Goal: Transaction & Acquisition: Subscribe to service/newsletter

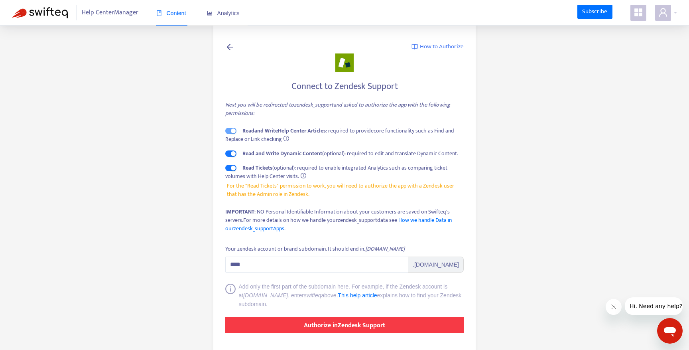
click at [351, 328] on strong "Authorize in Zendesk Support" at bounding box center [344, 325] width 81 height 11
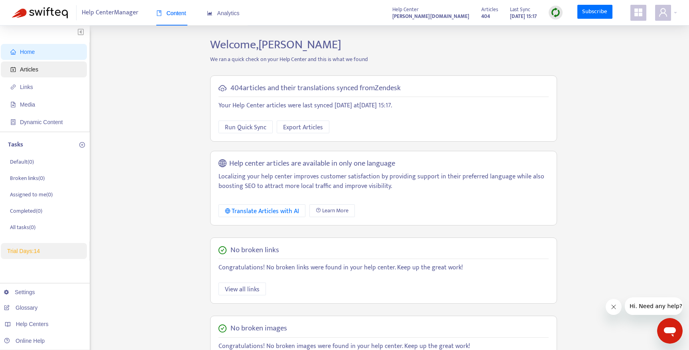
click at [33, 69] on span "Articles" at bounding box center [29, 69] width 18 height 6
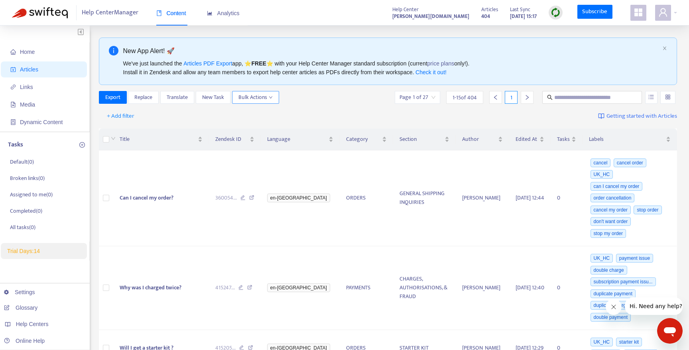
click at [273, 99] on button "Bulk Actions" at bounding box center [255, 97] width 47 height 13
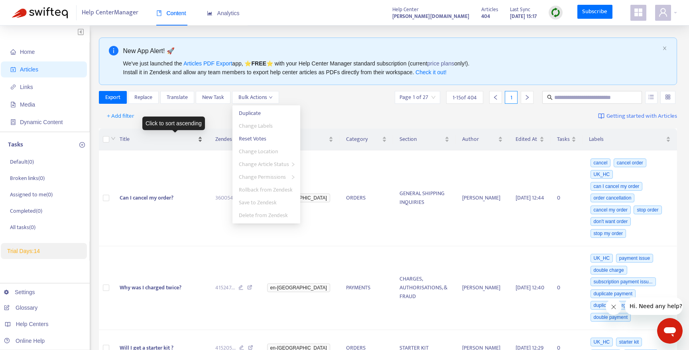
click at [159, 140] on span "Title" at bounding box center [158, 139] width 77 height 9
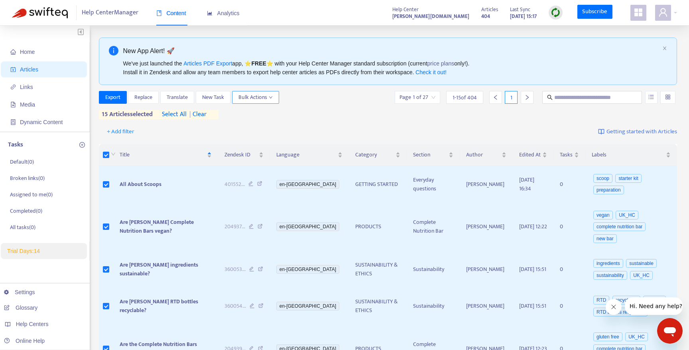
click at [259, 96] on span "Bulk Actions" at bounding box center [256, 97] width 34 height 9
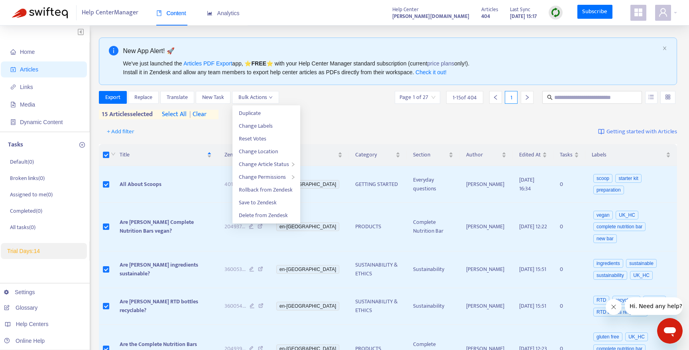
click at [308, 99] on div "Export Replace Translate New Task Bulk Actions Page 1 of 27 1 - 15 of 404 1" at bounding box center [388, 97] width 579 height 13
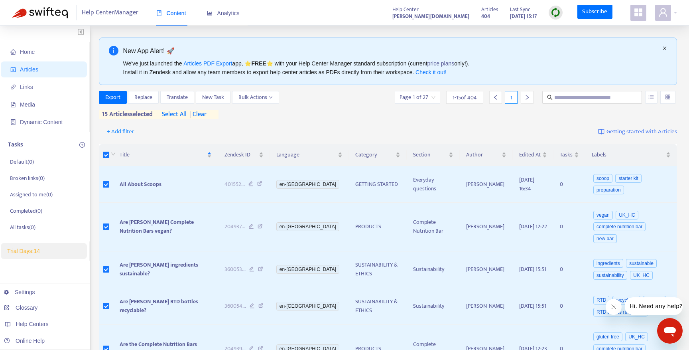
click at [663, 49] on icon "close" at bounding box center [665, 48] width 5 height 5
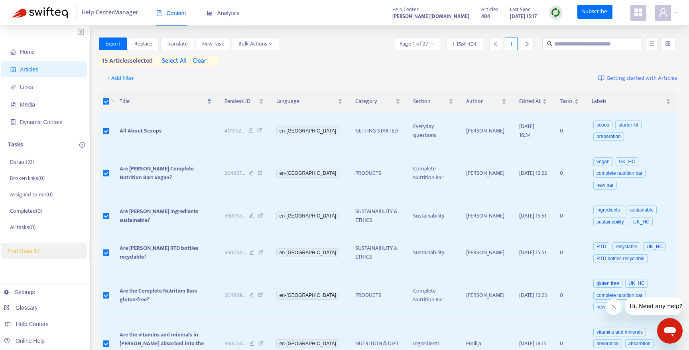
click at [303, 63] on div "Export Replace Translate New Task Bulk Actions Page 1 of 27 1 - 15 of 404 1 15 …" at bounding box center [388, 52] width 579 height 28
click at [175, 61] on span "select all" at bounding box center [174, 61] width 25 height 10
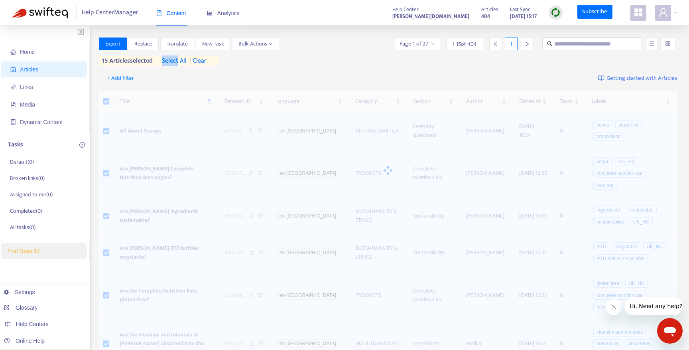
click at [175, 61] on span "select all" at bounding box center [174, 61] width 25 height 10
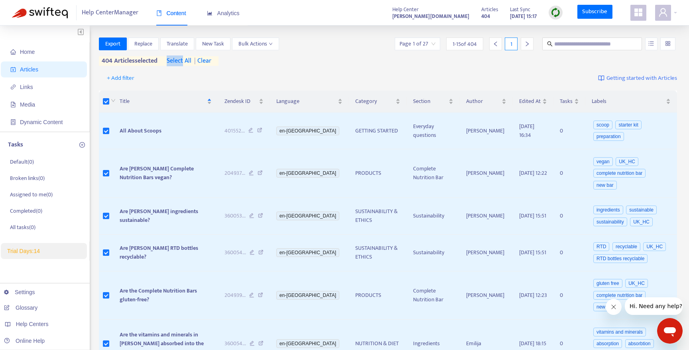
click at [175, 61] on span "select all" at bounding box center [179, 61] width 25 height 10
click at [295, 57] on div "Export Replace Translate New Task Bulk Actions Page 1 of 27 1 - 15 of 404 1 404…" at bounding box center [388, 52] width 579 height 28
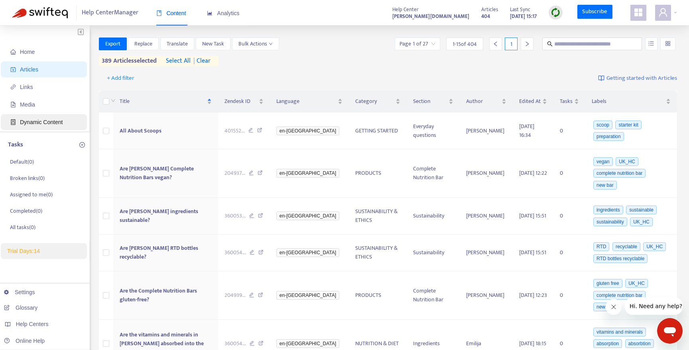
click at [59, 120] on span "Dynamic Content" at bounding box center [41, 122] width 43 height 6
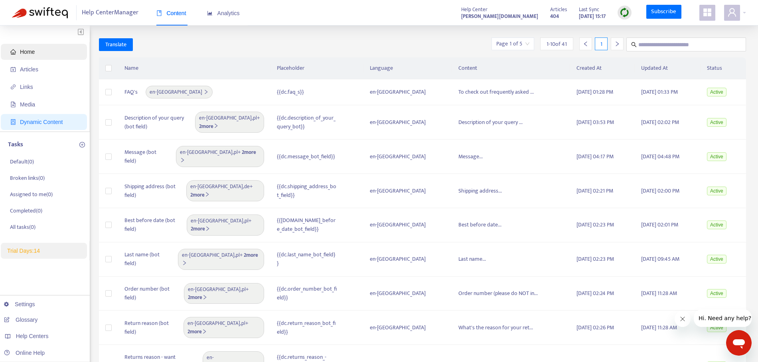
click at [44, 55] on span "Home" at bounding box center [45, 52] width 70 height 16
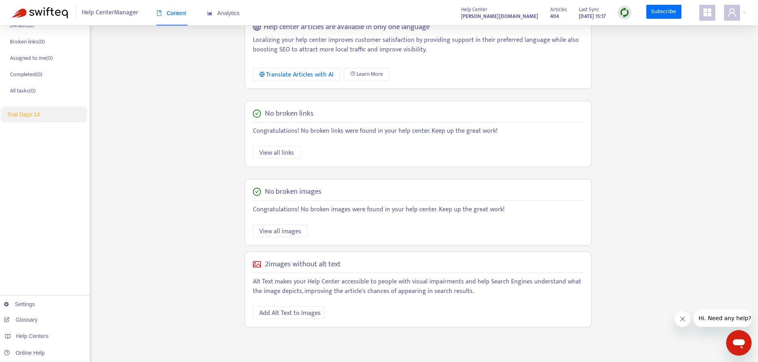
scroll to position [142, 0]
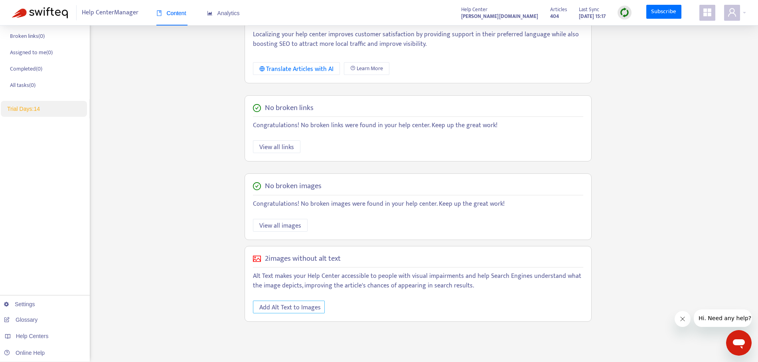
click at [308, 310] on span "Add Alt Text to Images" at bounding box center [289, 308] width 61 height 10
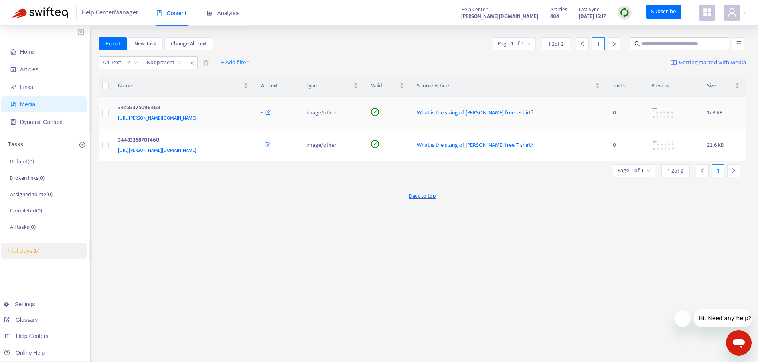
click at [128, 119] on span "https://huel.zendesk.com/hc/article_attachments/34483375096468" at bounding box center [157, 118] width 79 height 8
click at [166, 150] on span "https://huel.zendesk.com/hc/article_attachments/34483358701460" at bounding box center [157, 150] width 79 height 8
click at [195, 47] on span "Change Alt Text" at bounding box center [189, 44] width 36 height 9
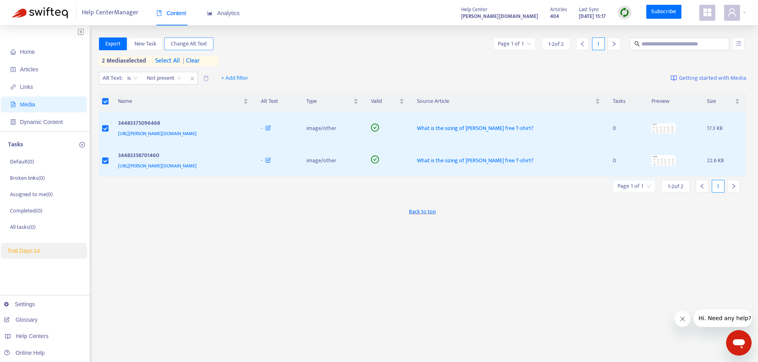
click at [184, 48] on span "Change Alt Text" at bounding box center [189, 44] width 36 height 9
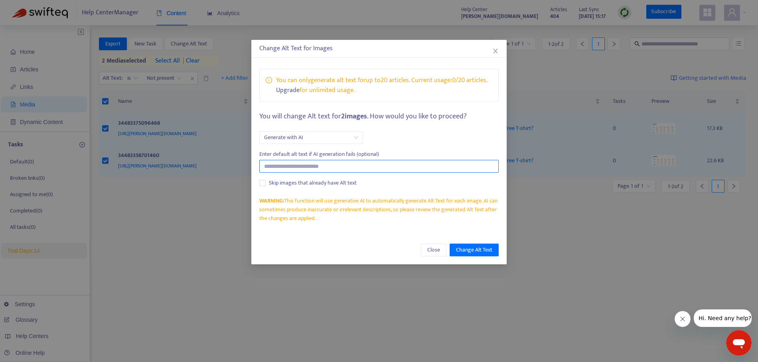
click at [326, 170] on input "text" at bounding box center [378, 166] width 239 height 13
click at [469, 251] on span "Change Alt Text" at bounding box center [474, 250] width 36 height 9
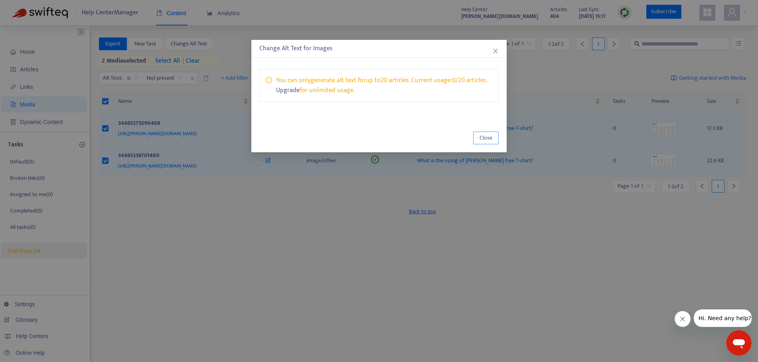
click at [484, 135] on span "Close" at bounding box center [486, 138] width 13 height 9
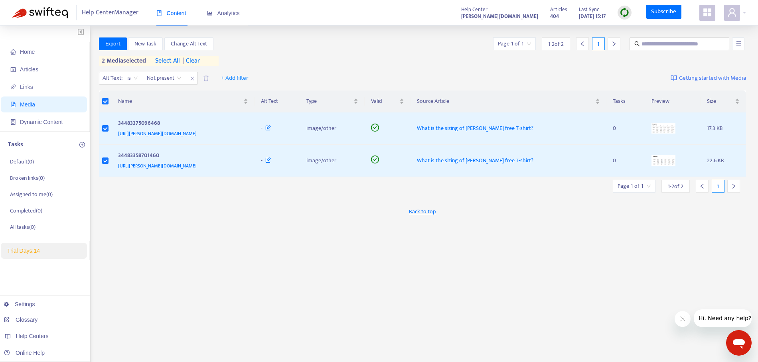
click at [318, 211] on div "Back to top" at bounding box center [423, 212] width 648 height 20
click at [32, 86] on span "Links" at bounding box center [26, 87] width 13 height 6
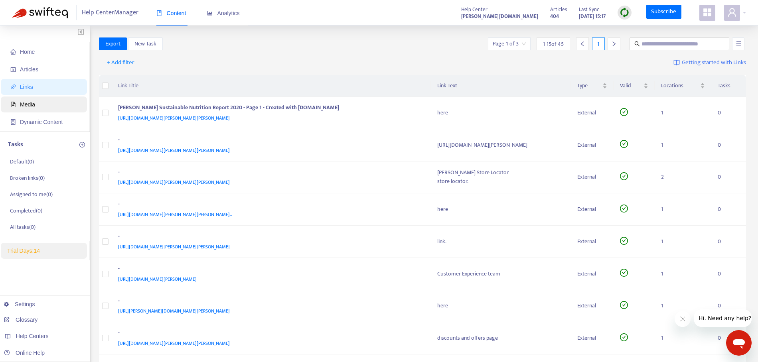
click at [34, 98] on span "Media" at bounding box center [45, 105] width 70 height 16
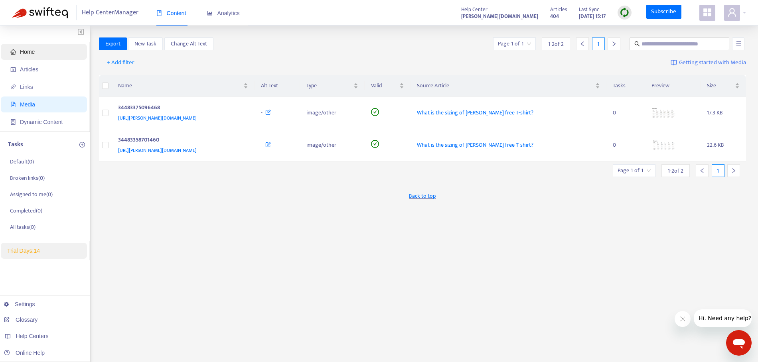
click at [33, 45] on span "Home" at bounding box center [45, 52] width 70 height 16
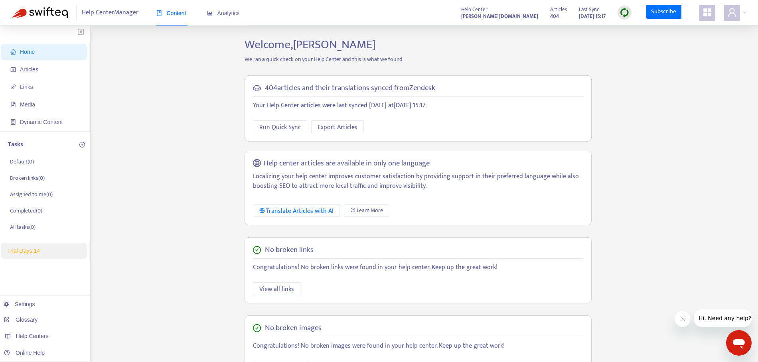
scroll to position [142, 0]
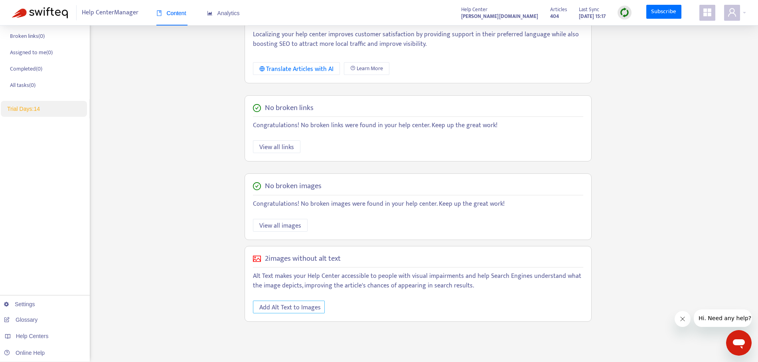
click at [295, 308] on span "Add Alt Text to Images" at bounding box center [289, 308] width 61 height 10
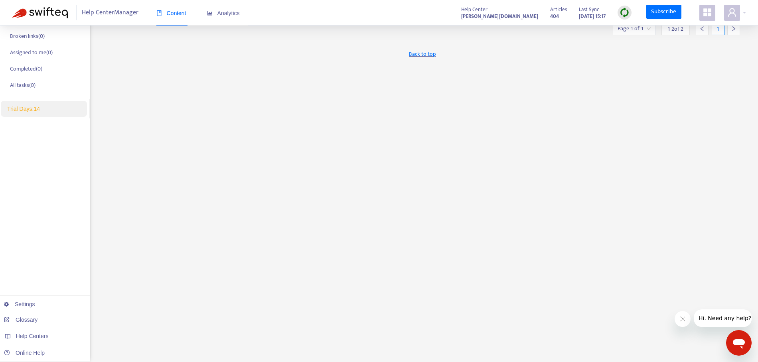
click at [425, 55] on span "Back to top" at bounding box center [422, 54] width 27 height 8
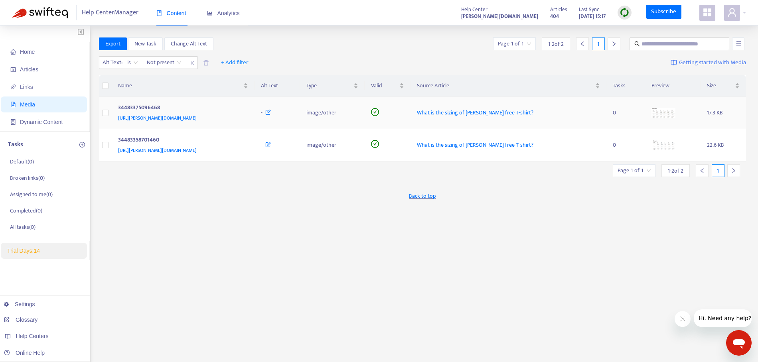
click at [533, 117] on span "What is the sizing of Huel free T-shirt?" at bounding box center [475, 112] width 117 height 9
click at [134, 142] on div "34483358701460" at bounding box center [181, 141] width 127 height 10
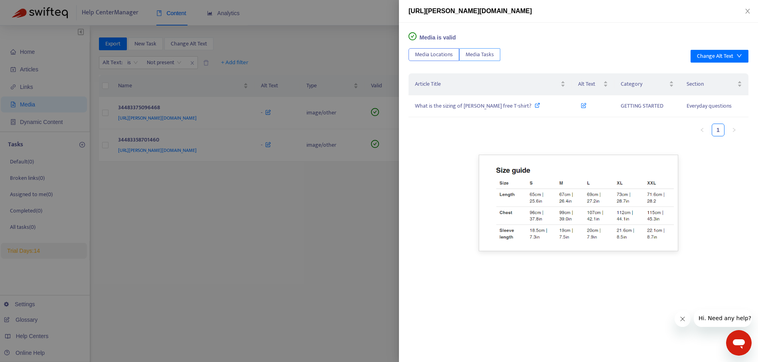
click at [468, 53] on span "Media Tasks" at bounding box center [480, 54] width 28 height 9
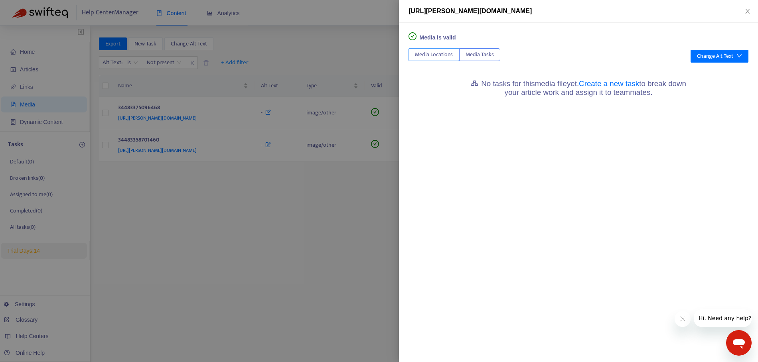
click at [438, 52] on span "Media Locations" at bounding box center [434, 54] width 38 height 9
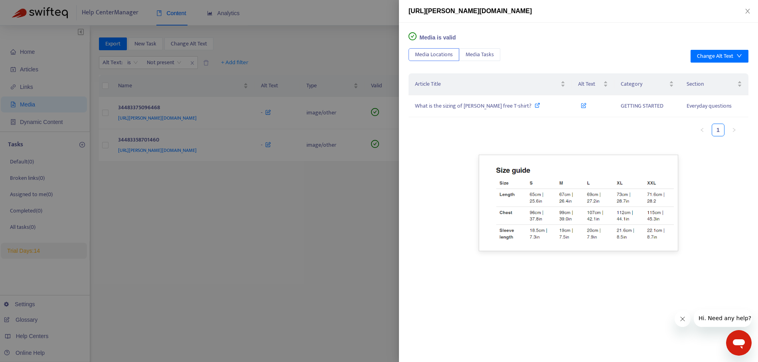
click at [357, 228] on div at bounding box center [379, 181] width 758 height 362
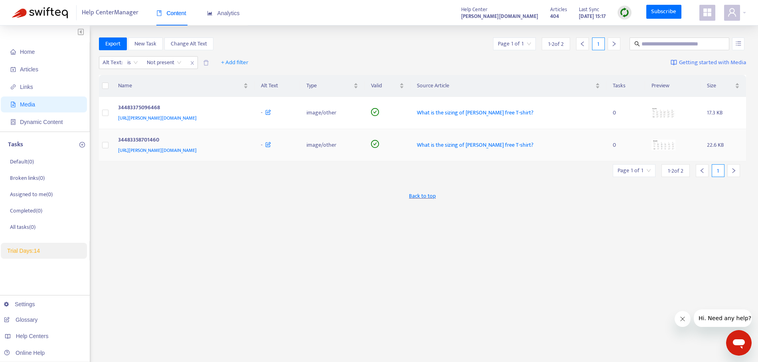
click at [245, 152] on div "https://huel.zendesk.com/hc/article_attachments/34483358701460" at bounding box center [181, 150] width 127 height 9
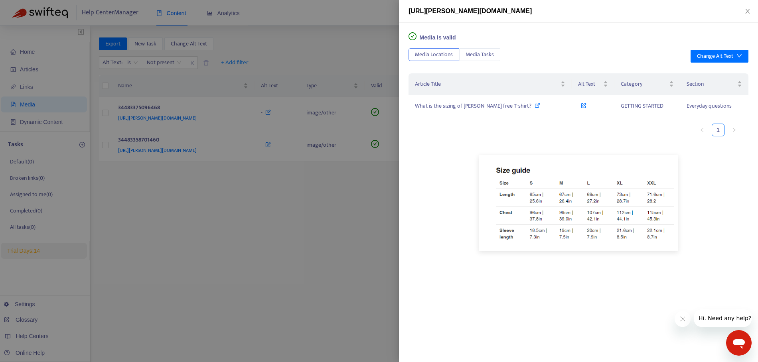
click at [312, 229] on div at bounding box center [379, 181] width 758 height 362
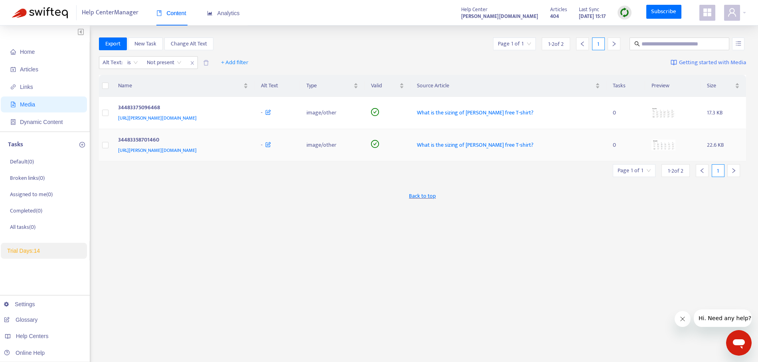
click at [168, 152] on span "https://huel.zendesk.com/hc/article_attachments/34483358701460" at bounding box center [157, 150] width 79 height 8
click at [125, 138] on div "34483358701460" at bounding box center [181, 141] width 127 height 10
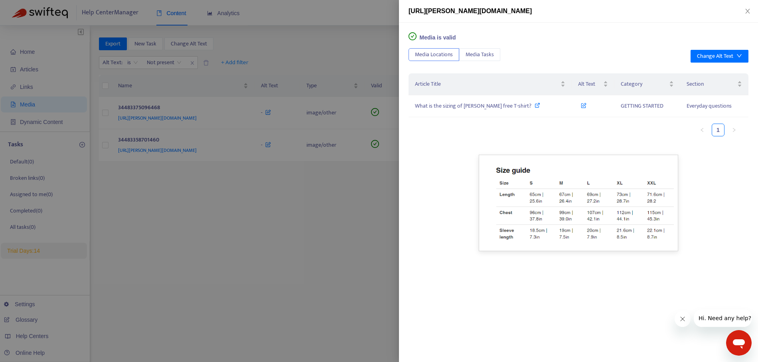
click at [190, 227] on div at bounding box center [379, 181] width 758 height 362
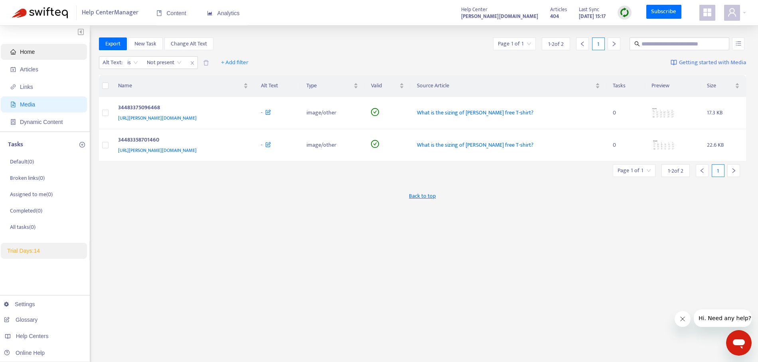
click at [41, 47] on span "Home" at bounding box center [45, 52] width 70 height 16
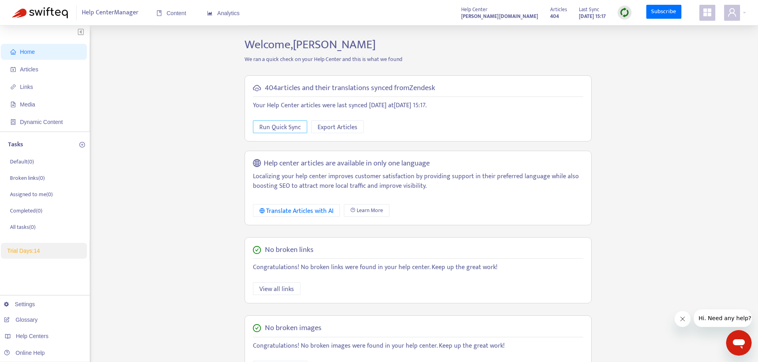
click at [274, 124] on span "Run Quick Sync" at bounding box center [279, 127] width 41 height 10
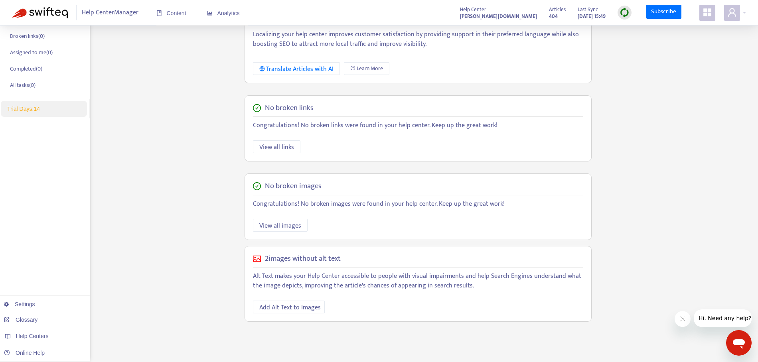
click at [305, 255] on h5 "2 images without alt text" at bounding box center [303, 259] width 76 height 9
click at [297, 307] on span "Add Alt Text to Images" at bounding box center [289, 308] width 61 height 10
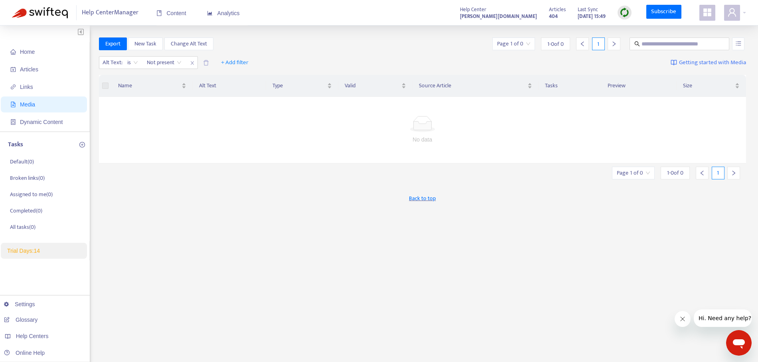
click at [416, 195] on span "Back to top" at bounding box center [422, 198] width 27 height 8
click at [415, 198] on span "Back to top" at bounding box center [422, 198] width 27 height 8
click at [26, 54] on span "Home" at bounding box center [27, 52] width 15 height 6
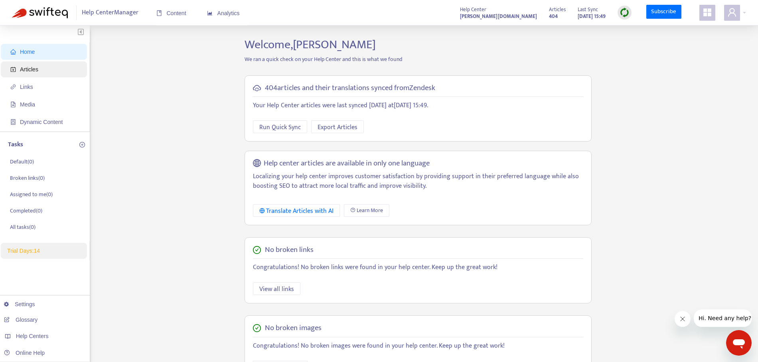
click at [56, 68] on span "Articles" at bounding box center [45, 69] width 70 height 16
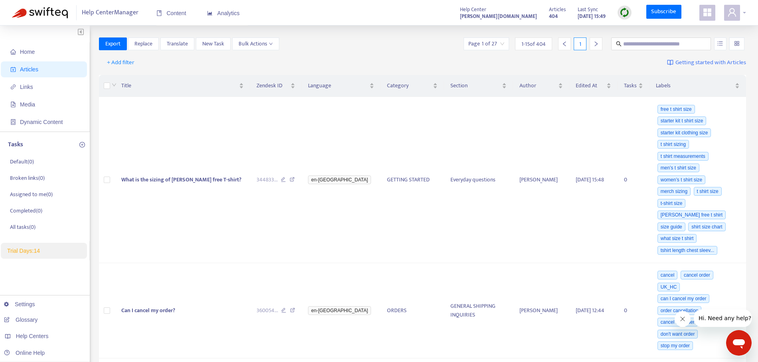
click at [733, 14] on icon "user" at bounding box center [732, 13] width 10 height 10
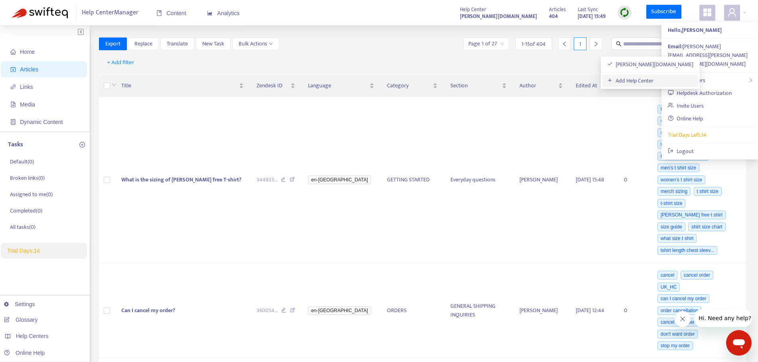
click at [644, 80] on link "Add Help Center" at bounding box center [630, 80] width 47 height 9
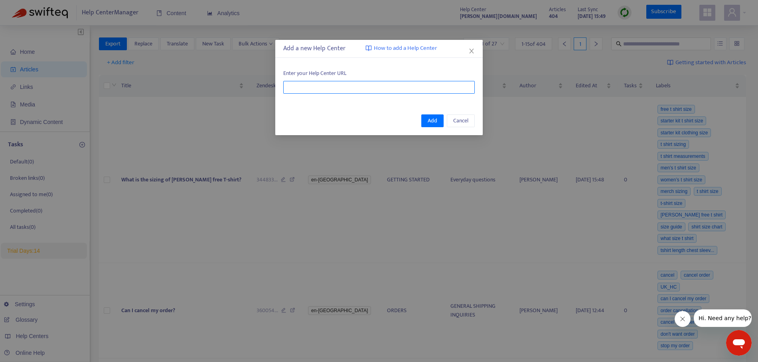
click at [320, 88] on input "text" at bounding box center [379, 87] width 192 height 13
paste input "**********"
click at [432, 120] on span "Add" at bounding box center [433, 121] width 10 height 9
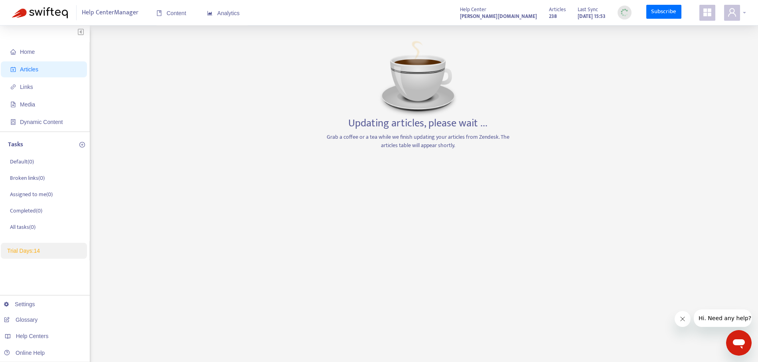
click at [737, 13] on span at bounding box center [732, 13] width 16 height 16
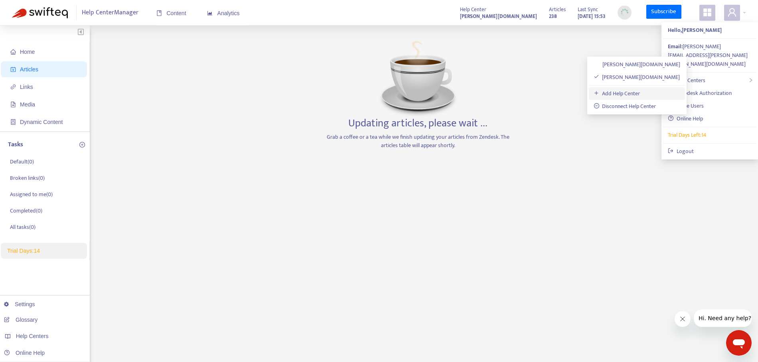
click at [638, 92] on link "Add Help Center" at bounding box center [617, 93] width 47 height 9
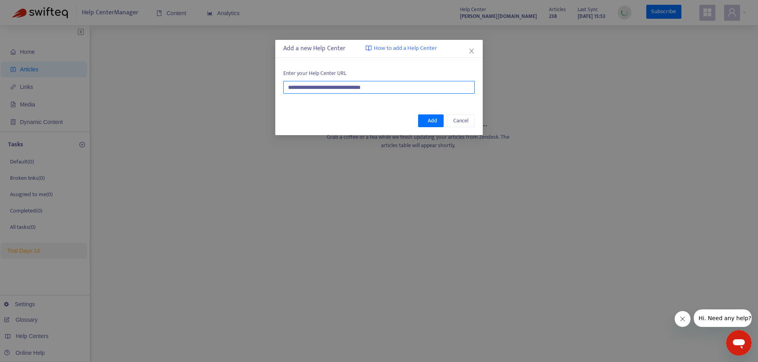
click at [373, 90] on input "**********" at bounding box center [379, 87] width 192 height 13
paste input "text"
click at [434, 120] on span "Add" at bounding box center [433, 121] width 10 height 9
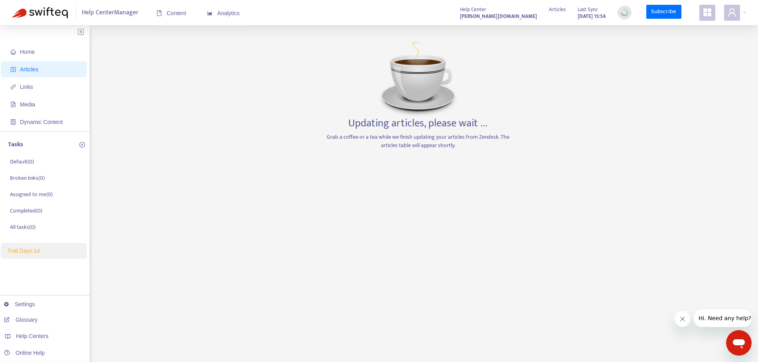
click at [711, 14] on icon "appstore" at bounding box center [707, 12] width 8 height 8
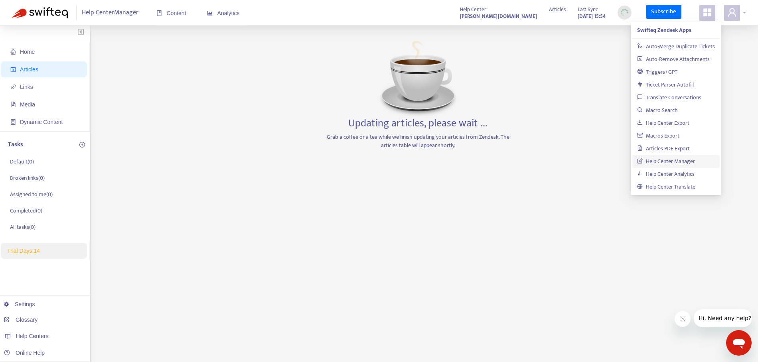
click at [736, 16] on icon "user" at bounding box center [732, 12] width 8 height 8
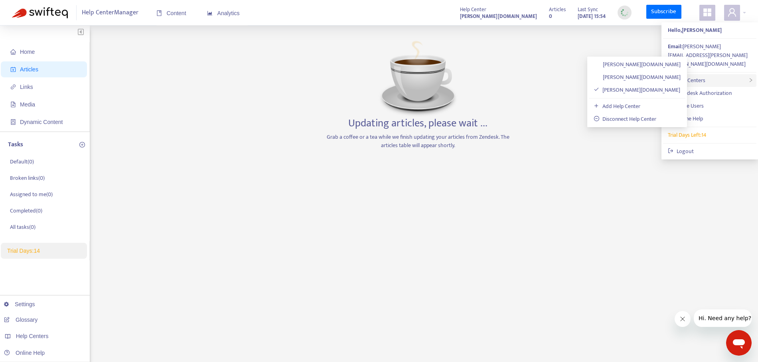
click at [735, 74] on div "Help Centers" at bounding box center [709, 80] width 93 height 13
click at [629, 108] on link "Add Help Center" at bounding box center [617, 106] width 47 height 9
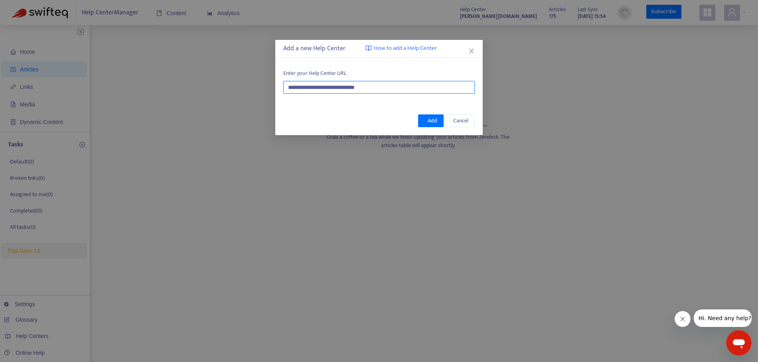
click at [350, 89] on input "**********" at bounding box center [379, 87] width 192 height 13
paste input "text"
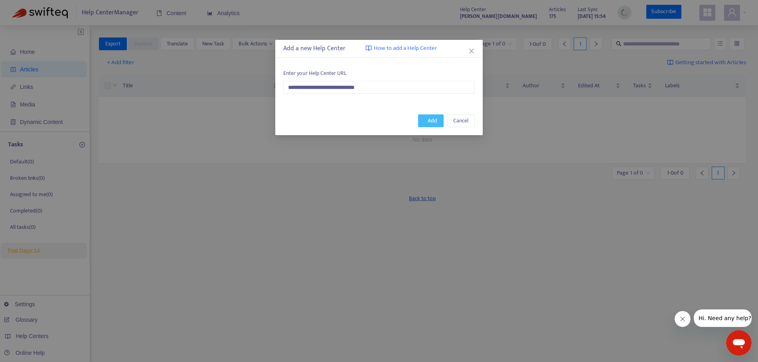
click at [438, 121] on button "Add" at bounding box center [431, 121] width 26 height 13
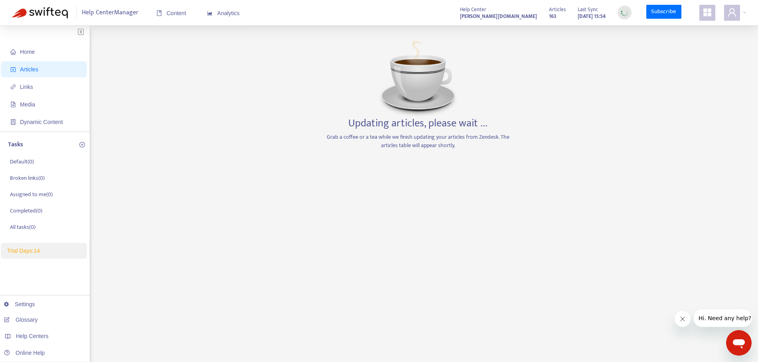
click at [703, 11] on icon "appstore" at bounding box center [708, 13] width 10 height 10
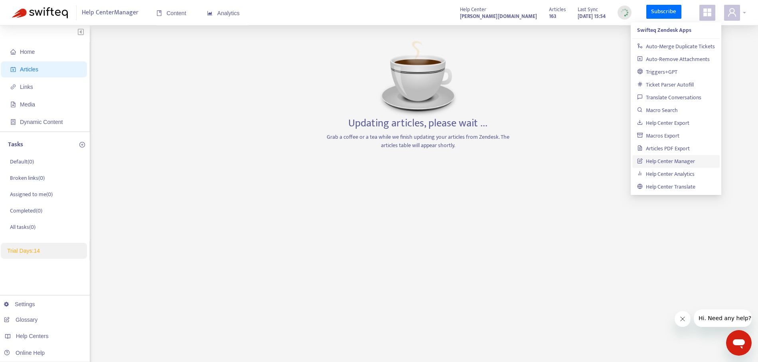
click at [730, 14] on icon "user" at bounding box center [732, 12] width 8 height 8
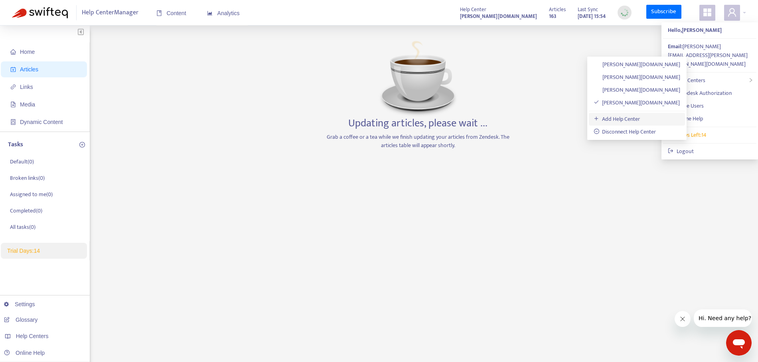
click at [629, 117] on link "Add Help Center" at bounding box center [617, 119] width 47 height 9
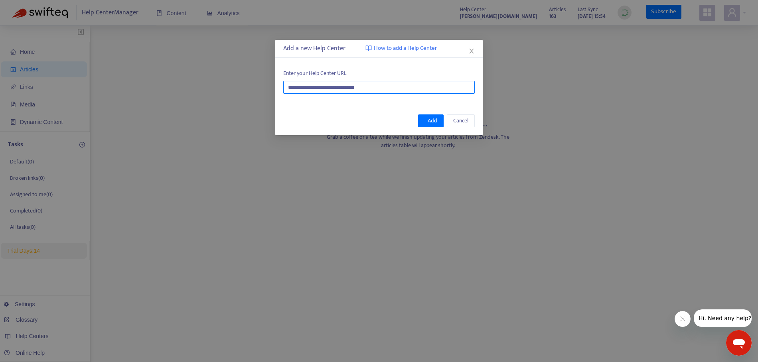
click at [381, 87] on input "**********" at bounding box center [379, 87] width 192 height 13
paste input "***"
type input "**********"
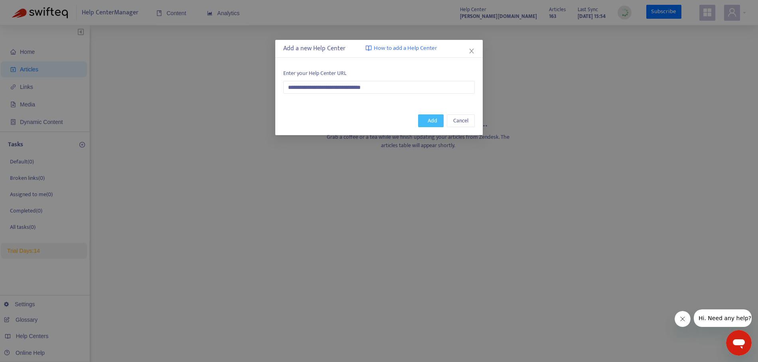
click at [433, 123] on span "Add" at bounding box center [433, 121] width 10 height 9
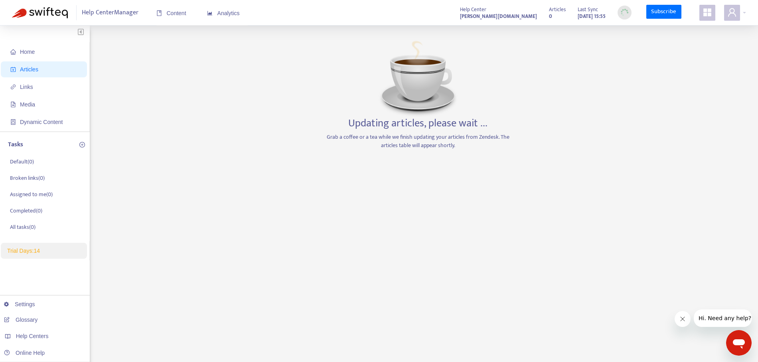
click at [703, 16] on icon "appstore" at bounding box center [708, 13] width 10 height 10
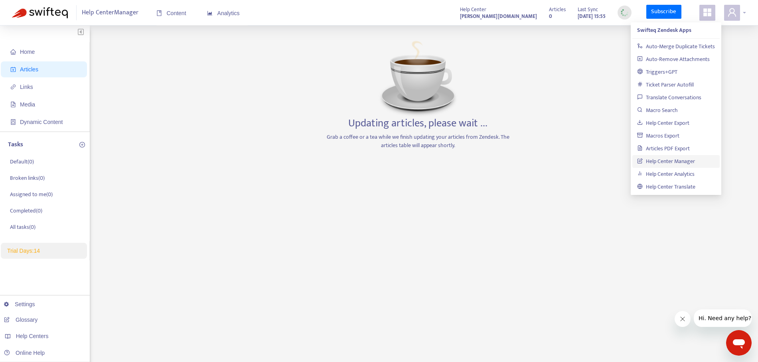
click at [734, 16] on icon "user" at bounding box center [732, 13] width 10 height 10
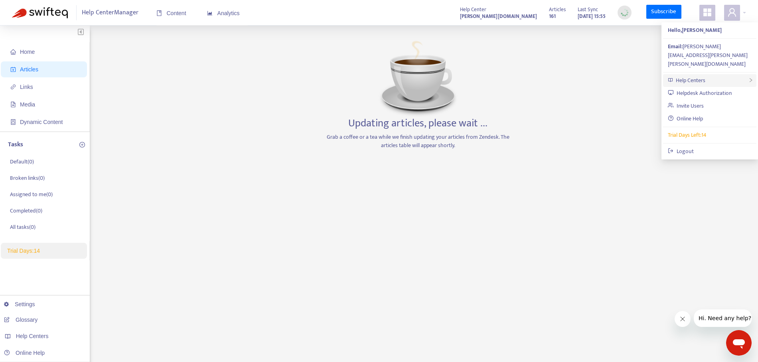
click at [700, 76] on span "Help Centers" at bounding box center [691, 80] width 30 height 9
click at [641, 79] on link "huel-us.zendesk.com" at bounding box center [637, 77] width 87 height 9
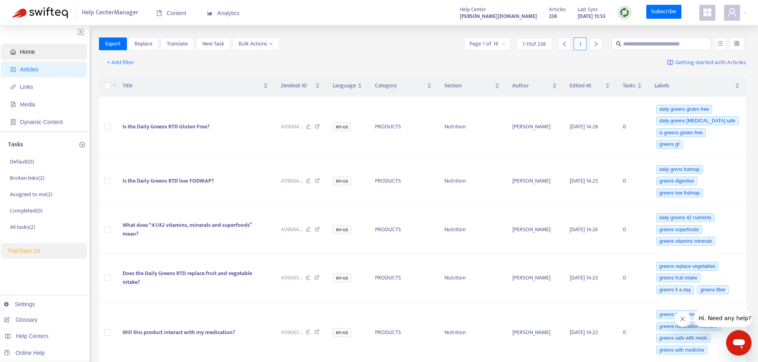
click at [51, 49] on span "Home" at bounding box center [45, 52] width 70 height 16
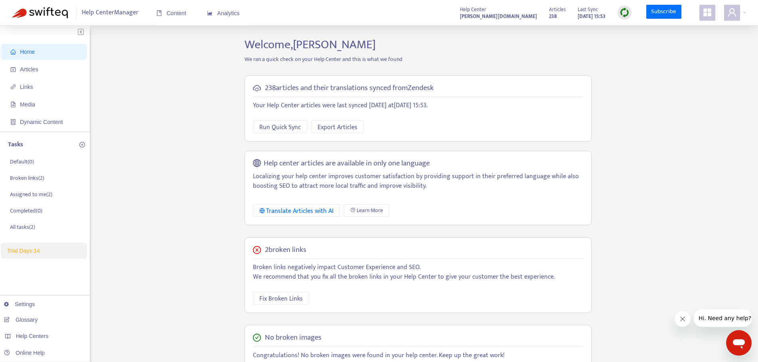
scroll to position [142, 0]
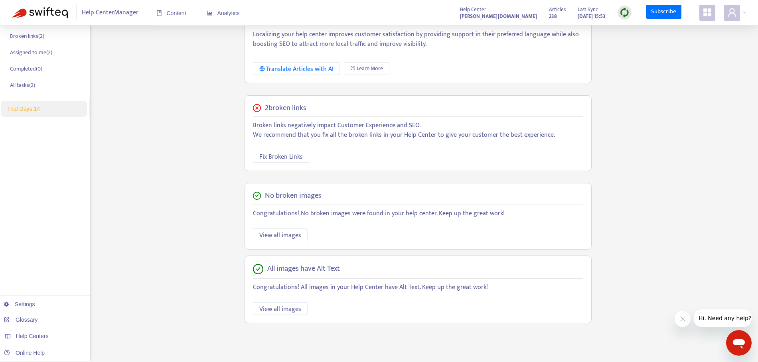
click at [375, 143] on div "2 broken links Broken links negatively impact Customer Experience and SEO. We r…" at bounding box center [418, 133] width 347 height 76
click at [275, 156] on span "Fix Broken Links" at bounding box center [280, 157] width 43 height 10
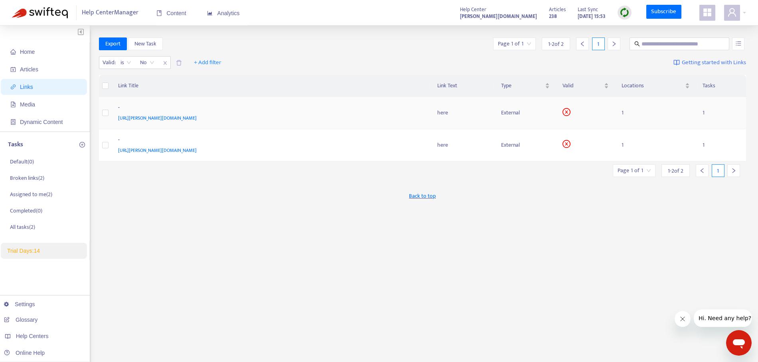
click at [166, 116] on span "https://huel.com/register%20" at bounding box center [157, 118] width 79 height 8
click at [188, 149] on span "https://huel.com/pages/official-discount-codes" at bounding box center [157, 150] width 79 height 8
click at [570, 146] on icon "close-circle" at bounding box center [567, 144] width 8 height 8
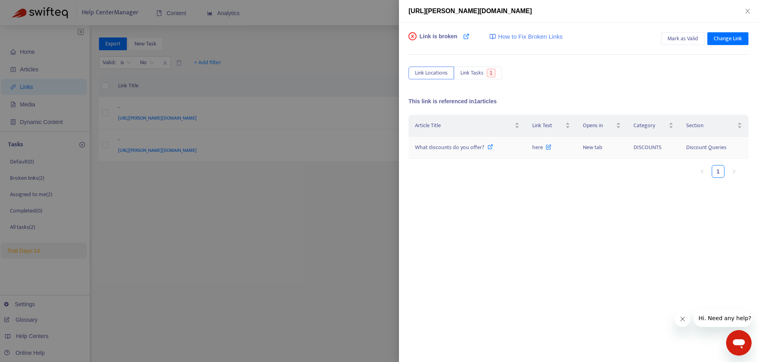
click at [537, 149] on span "here" at bounding box center [541, 147] width 19 height 9
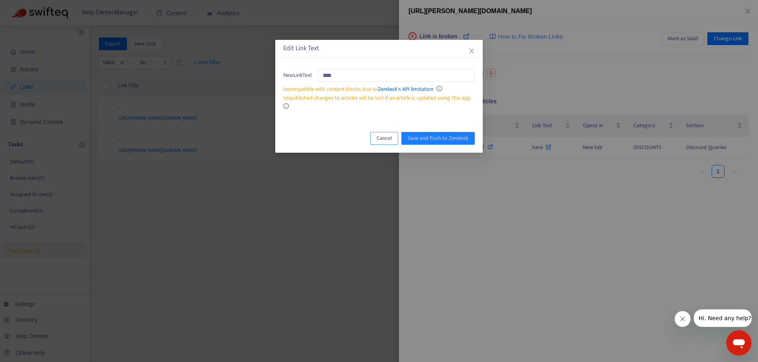
click at [389, 140] on span "Cancel" at bounding box center [384, 138] width 15 height 9
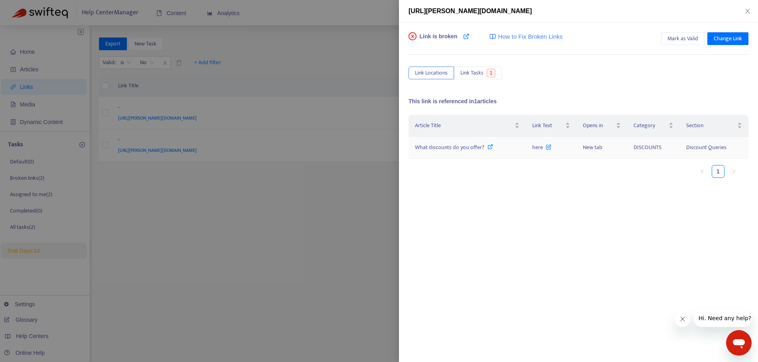
click at [489, 148] on icon at bounding box center [491, 147] width 6 height 6
click at [463, 67] on button "Link Tasks 1" at bounding box center [478, 73] width 48 height 13
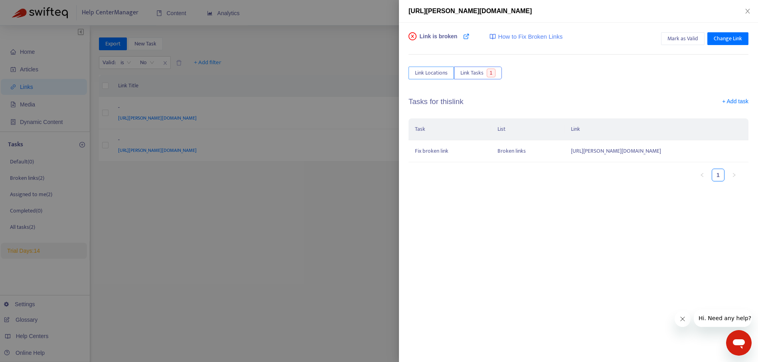
click at [431, 73] on span "Link Locations" at bounding box center [431, 73] width 33 height 9
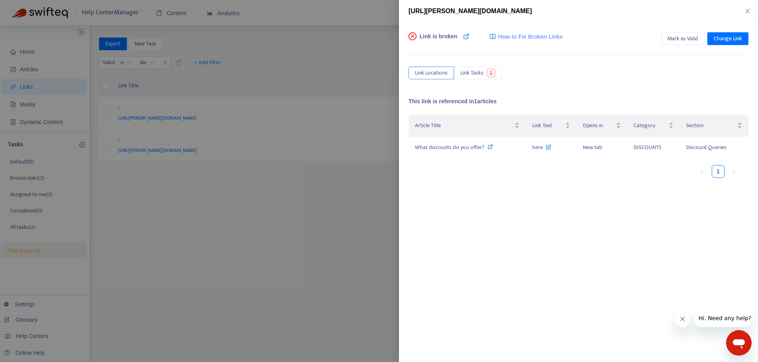
click at [267, 62] on div at bounding box center [379, 181] width 758 height 362
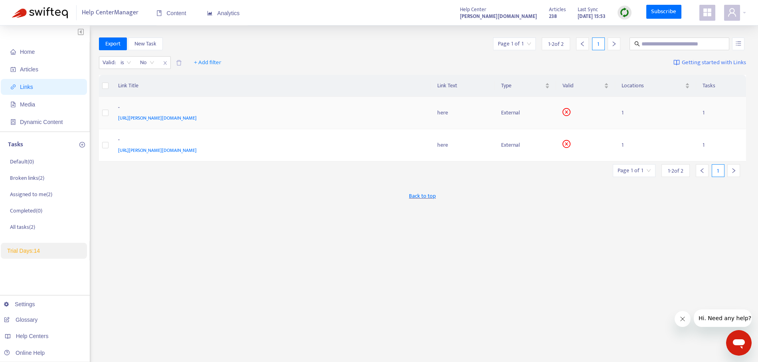
click at [233, 112] on div "-" at bounding box center [270, 108] width 304 height 10
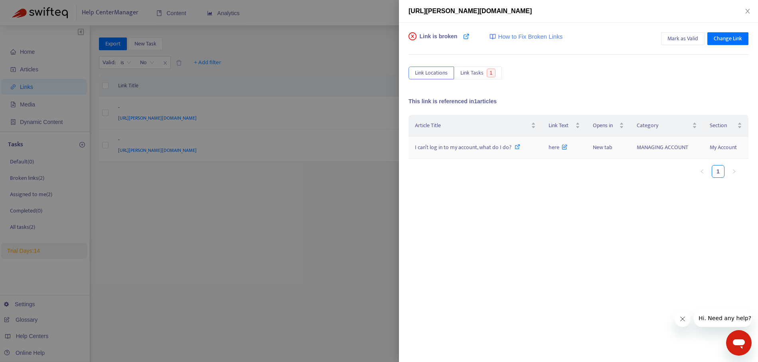
click at [562, 149] on icon at bounding box center [565, 145] width 6 height 9
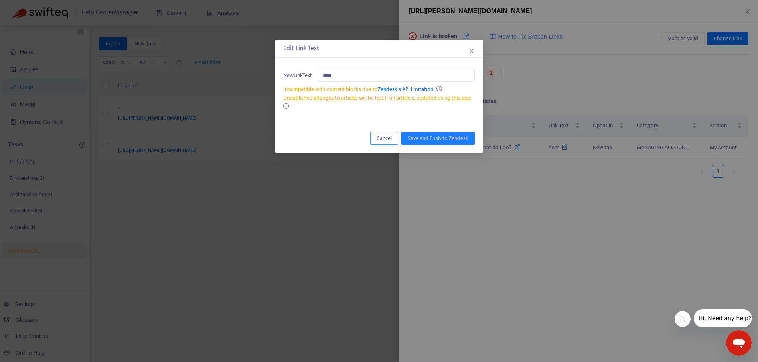
click at [377, 139] on span "Cancel" at bounding box center [384, 138] width 15 height 9
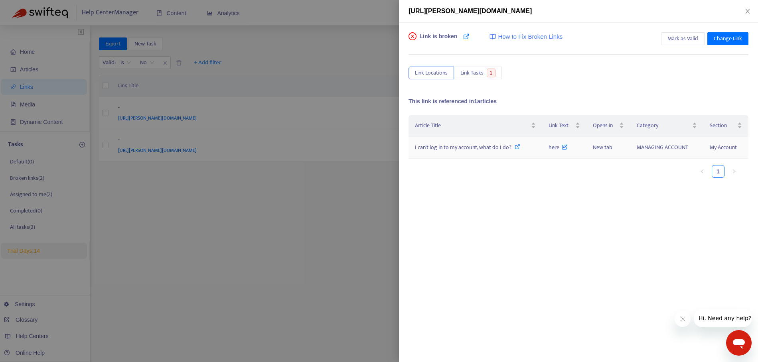
click at [516, 147] on icon at bounding box center [518, 147] width 6 height 6
click at [345, 43] on div at bounding box center [379, 181] width 758 height 362
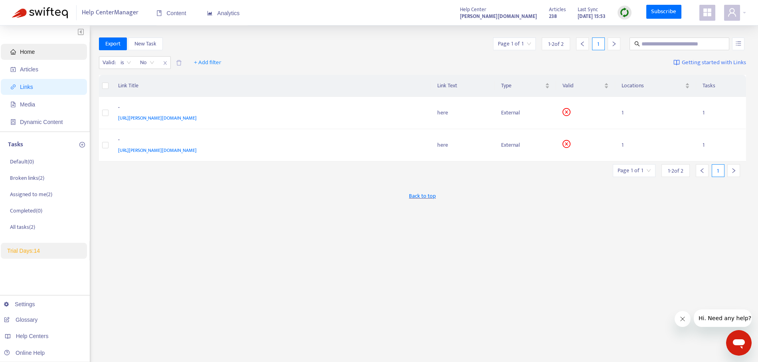
click at [32, 55] on span "Home" at bounding box center [45, 52] width 70 height 16
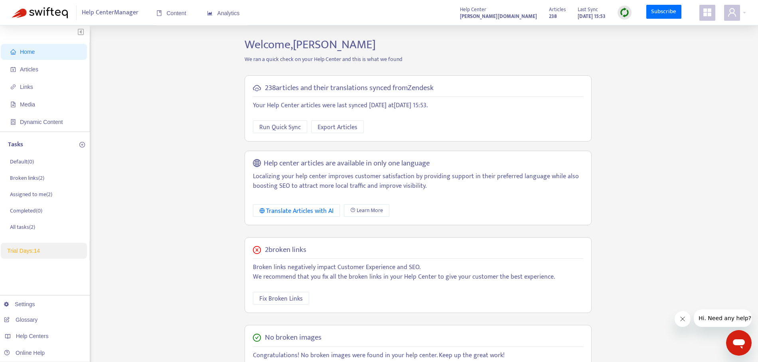
click at [705, 14] on icon "appstore" at bounding box center [707, 12] width 8 height 8
click at [727, 21] on div "Help Center Manager Content Analytics Help Center huel-us.zendesk.com Articles …" at bounding box center [379, 13] width 758 height 26
click at [730, 15] on icon "user" at bounding box center [732, 13] width 10 height 10
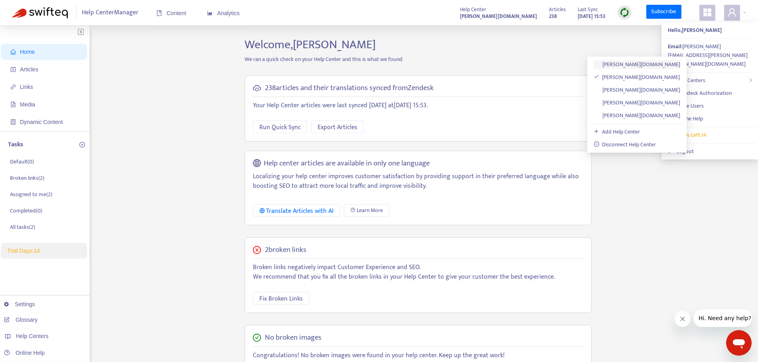
click at [635, 61] on link "[PERSON_NAME][DOMAIN_NAME]" at bounding box center [637, 64] width 87 height 9
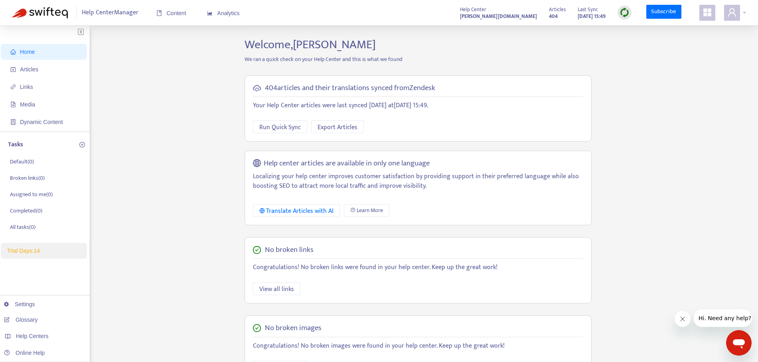
click at [726, 10] on span at bounding box center [732, 13] width 16 height 16
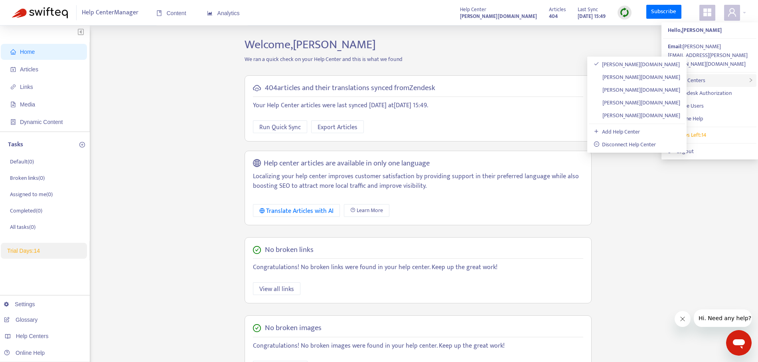
click at [717, 74] on div "Help Centers" at bounding box center [709, 80] width 93 height 13
click at [647, 93] on link "huel-de.zendesk.com" at bounding box center [637, 89] width 87 height 9
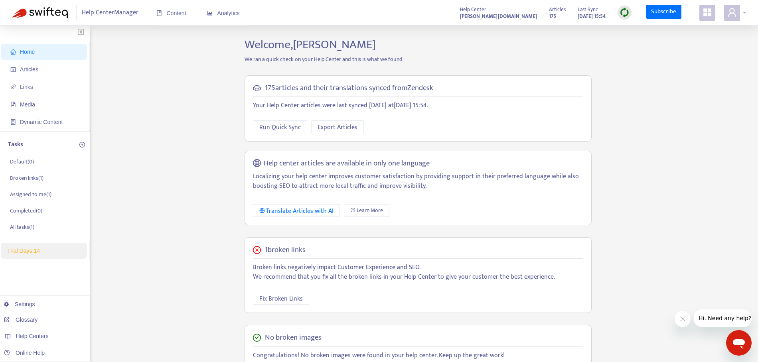
click at [743, 12] on div at bounding box center [735, 13] width 22 height 16
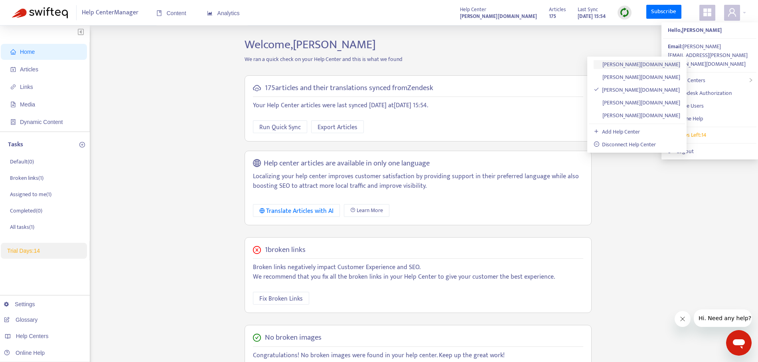
click at [644, 66] on link "[PERSON_NAME][DOMAIN_NAME]" at bounding box center [637, 64] width 87 height 9
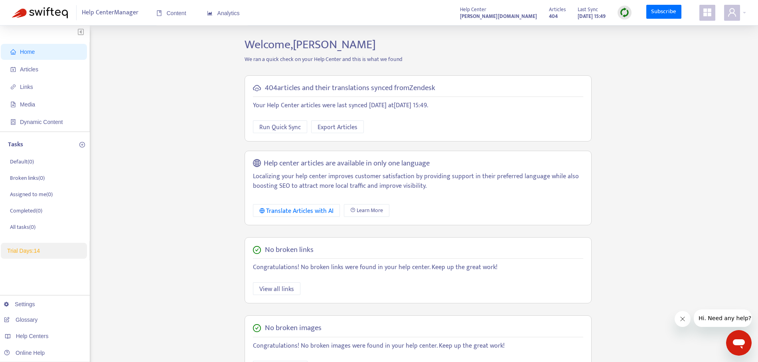
click at [115, 12] on span "Help Center Manager" at bounding box center [110, 12] width 57 height 15
click at [712, 14] on span at bounding box center [707, 13] width 16 height 16
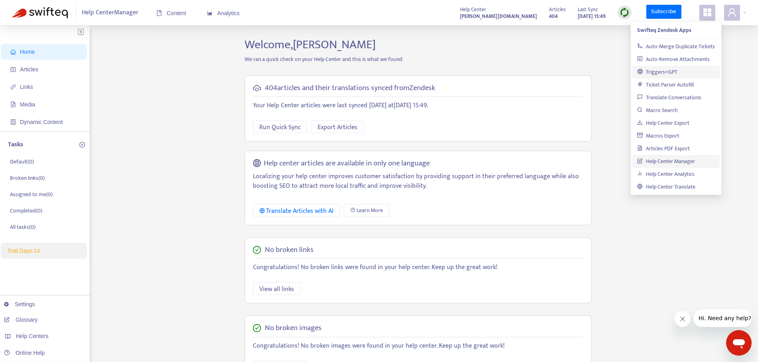
click at [652, 71] on link "Triggers+GPT" at bounding box center [657, 71] width 40 height 9
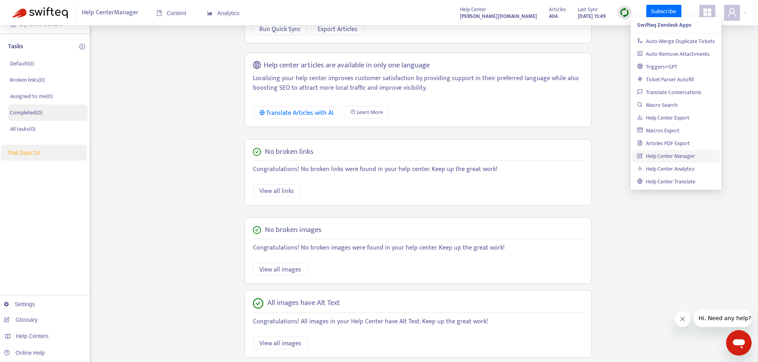
scroll to position [105, 0]
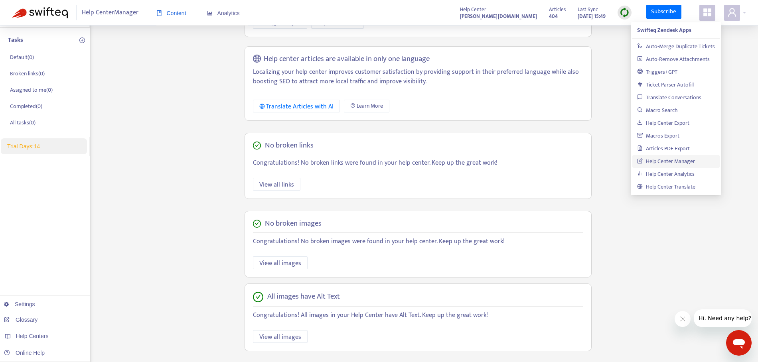
click at [176, 16] on span "Content" at bounding box center [171, 13] width 30 height 6
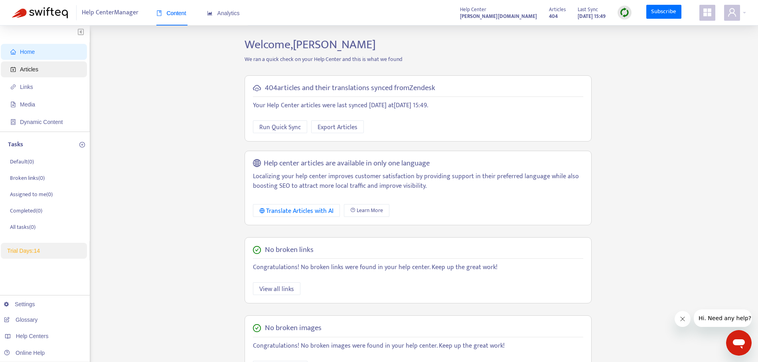
click at [31, 73] on span "Articles" at bounding box center [45, 69] width 70 height 16
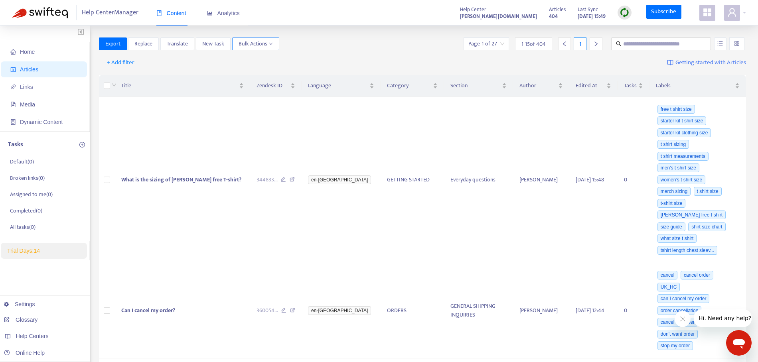
click at [264, 45] on span "Bulk Actions" at bounding box center [256, 44] width 34 height 9
click at [267, 59] on span "Duplicate" at bounding box center [266, 59] width 55 height 9
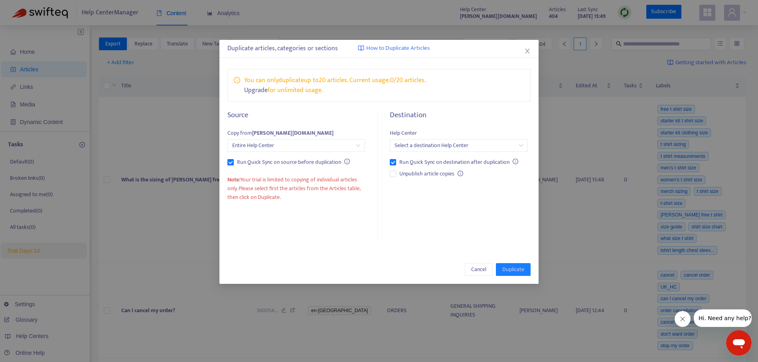
click at [489, 145] on input "search" at bounding box center [459, 146] width 128 height 12
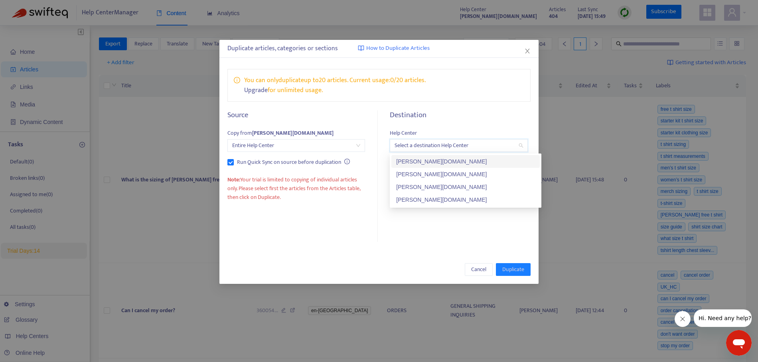
click at [466, 160] on div "huel-us.zendesk.com" at bounding box center [465, 161] width 139 height 9
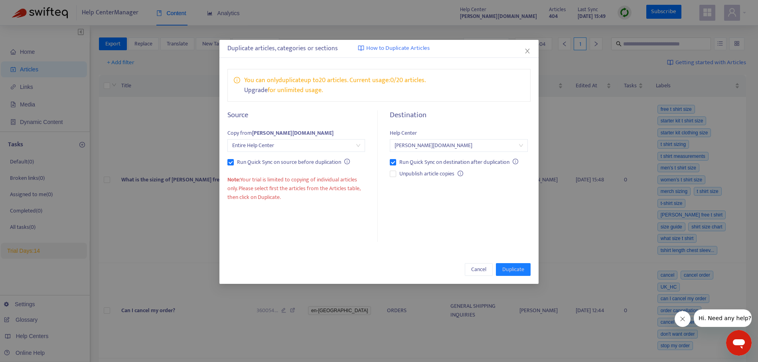
click at [257, 88] on link "Upgrade" at bounding box center [256, 90] width 24 height 11
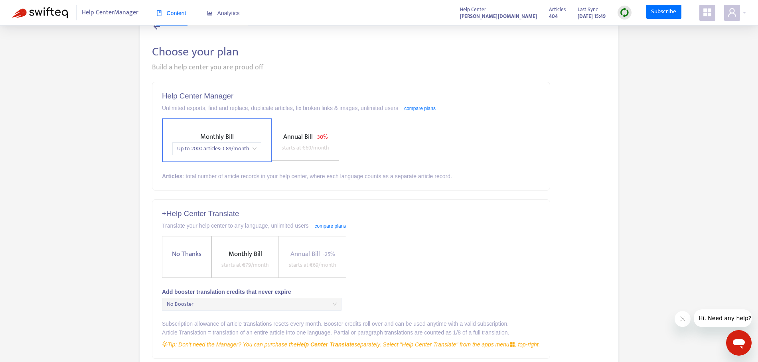
scroll to position [31, 0]
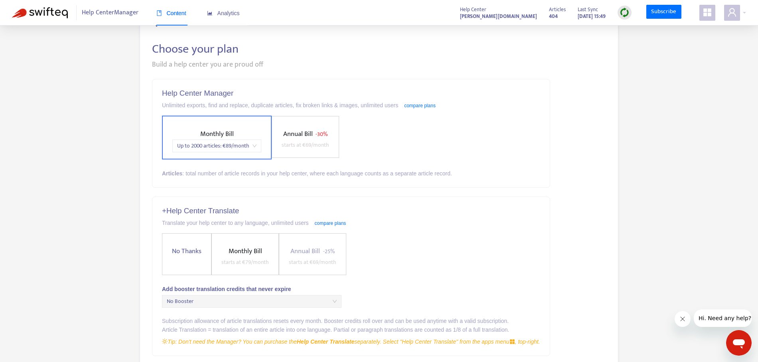
click at [316, 139] on span "Annual Bill - 30% starts at € 69 /month" at bounding box center [305, 139] width 54 height 21
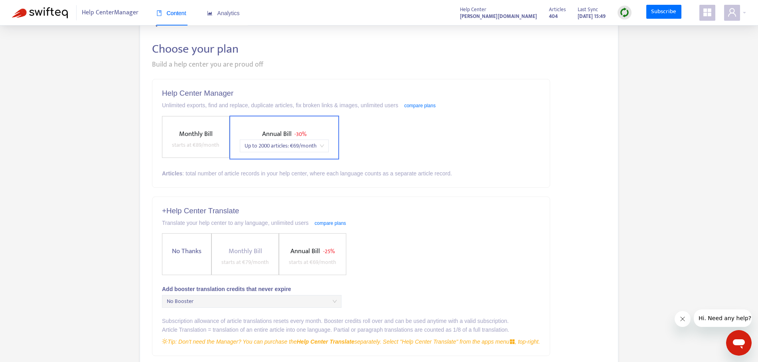
click at [192, 132] on span "Monthly Bill" at bounding box center [196, 133] width 34 height 11
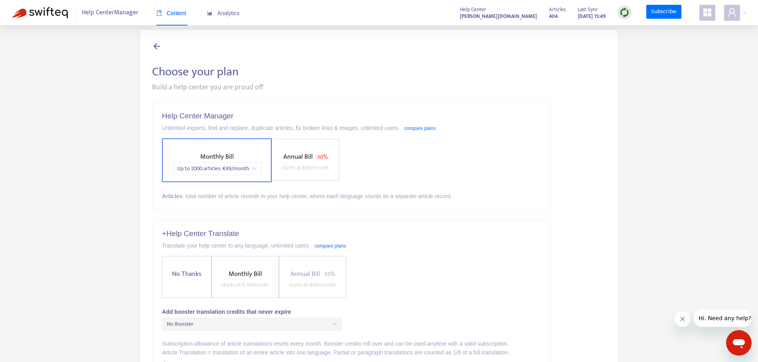
scroll to position [0, 0]
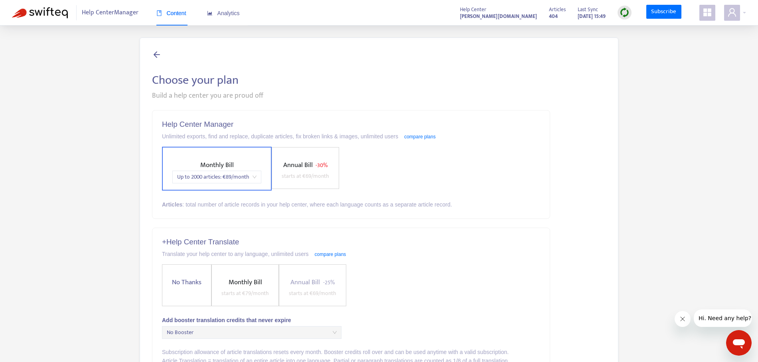
click at [247, 284] on span "Monthly Bill" at bounding box center [246, 282] width 34 height 11
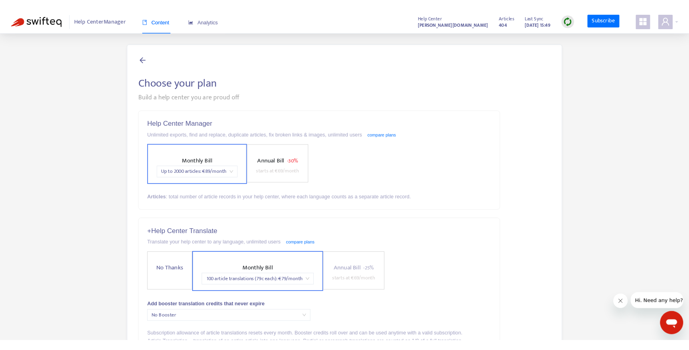
scroll to position [210, 0]
